Goal: Navigation & Orientation: Find specific page/section

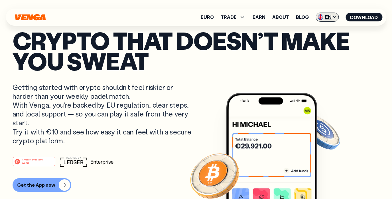
click at [336, 16] on icon at bounding box center [334, 17] width 5 height 5
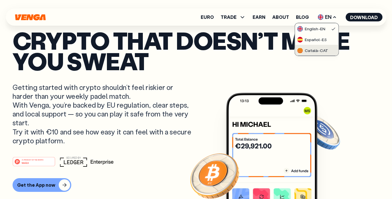
click at [319, 53] on div "Català - CAT" at bounding box center [312, 51] width 31 height 6
